Goal: Task Accomplishment & Management: Use online tool/utility

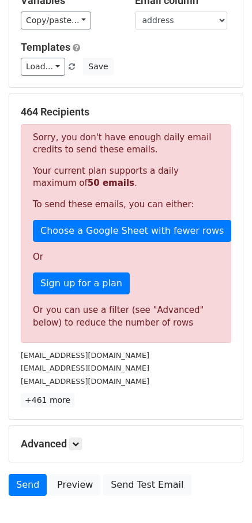
scroll to position [151, 0]
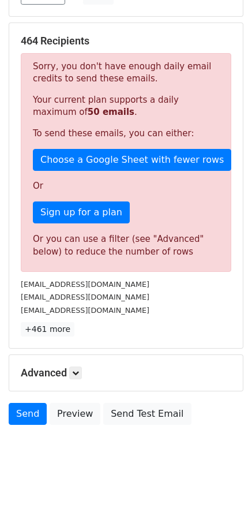
click at [85, 368] on h5 "Advanced" at bounding box center [126, 373] width 211 height 13
click at [79, 371] on icon at bounding box center [75, 373] width 7 height 7
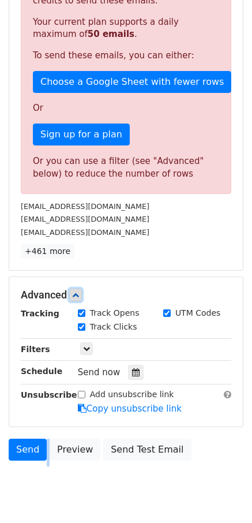
scroll to position [230, 0]
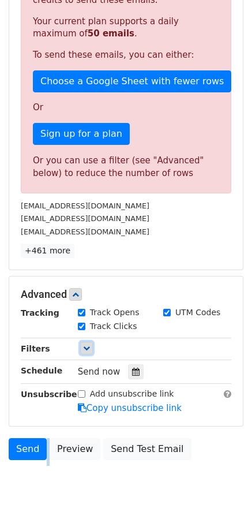
click at [85, 354] on link at bounding box center [86, 348] width 13 height 13
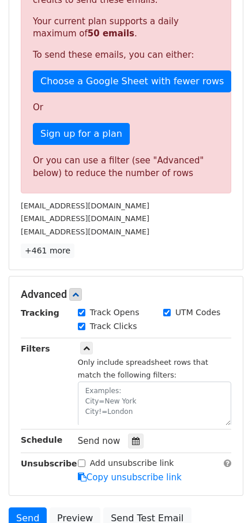
click at [97, 373] on small "Only include spreadsheet rows that match the following filters:" at bounding box center [143, 369] width 131 height 22
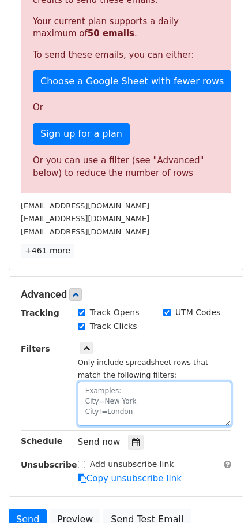
click at [109, 395] on textarea at bounding box center [155, 404] width 154 height 44
paste textarea "date"
paste textarea "2025-9-16"
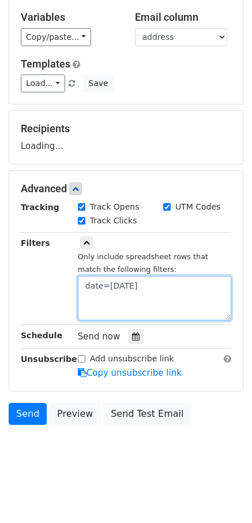
scroll to position [64, 0]
type textarea "date=2025-9-16"
